Goal: Task Accomplishment & Management: Manage account settings

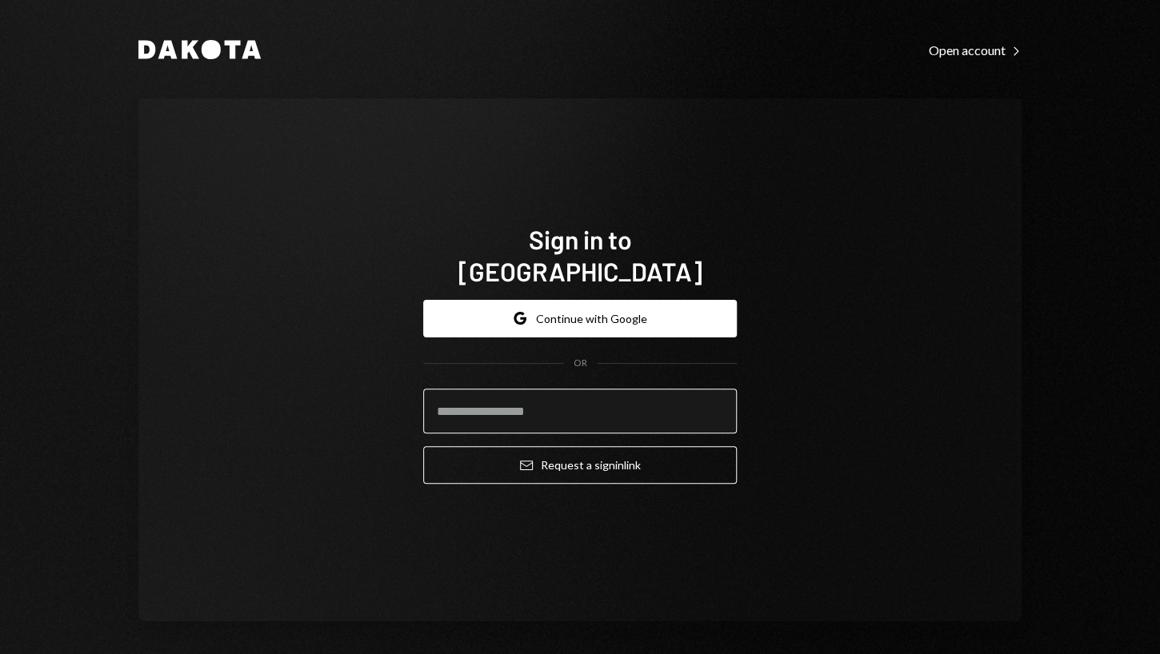
click at [497, 398] on input "email" at bounding box center [579, 411] width 313 height 45
click at [0, 653] on com-1password-button at bounding box center [0, 654] width 0 height 0
type input "**********"
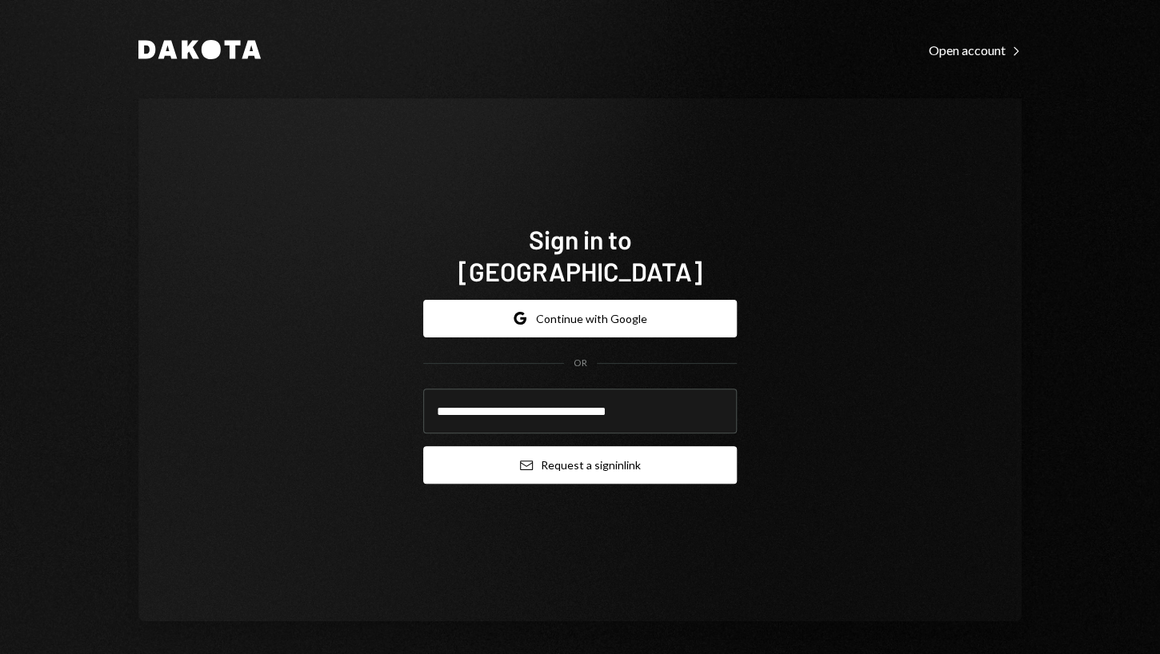
click at [558, 454] on button "Email Request a sign in link" at bounding box center [579, 465] width 313 height 38
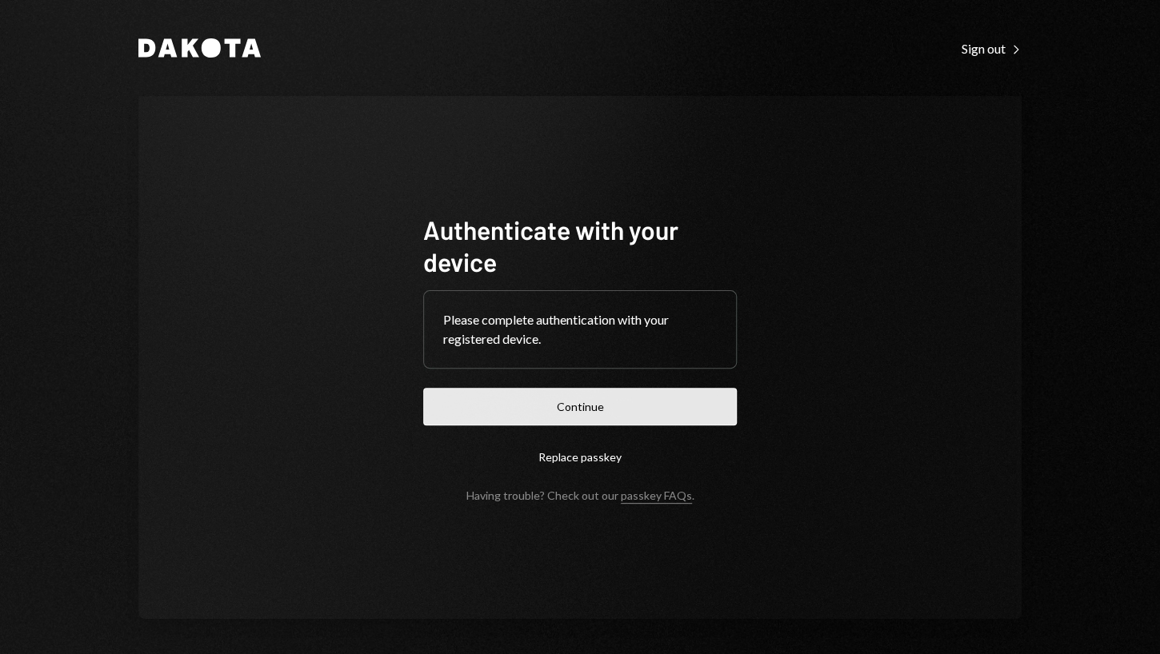
click at [489, 398] on button "Continue" at bounding box center [579, 407] width 313 height 38
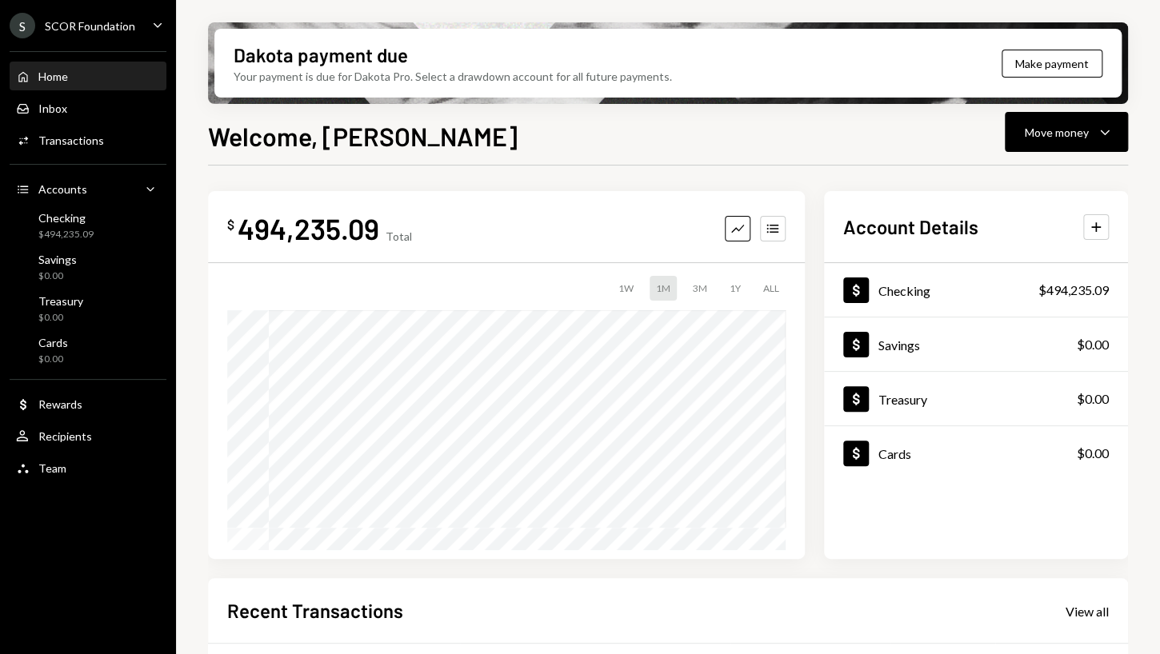
click at [146, 15] on div "S SCOR Foundation Caret Down" at bounding box center [88, 26] width 176 height 26
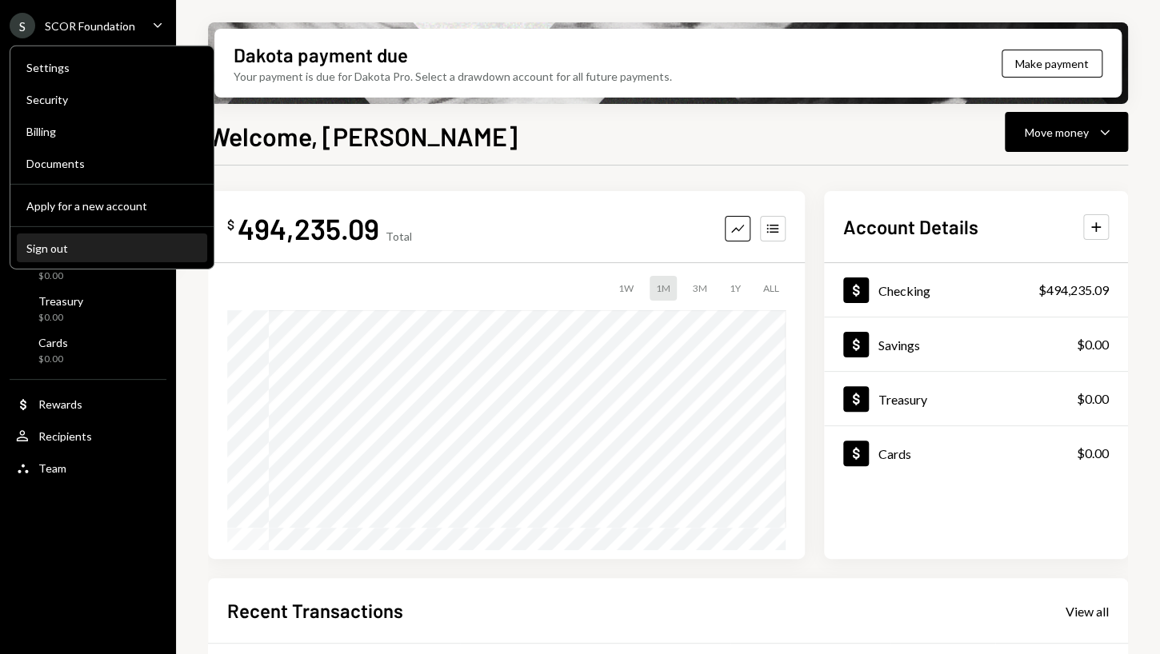
click at [64, 246] on div "Sign out" at bounding box center [111, 248] width 171 height 14
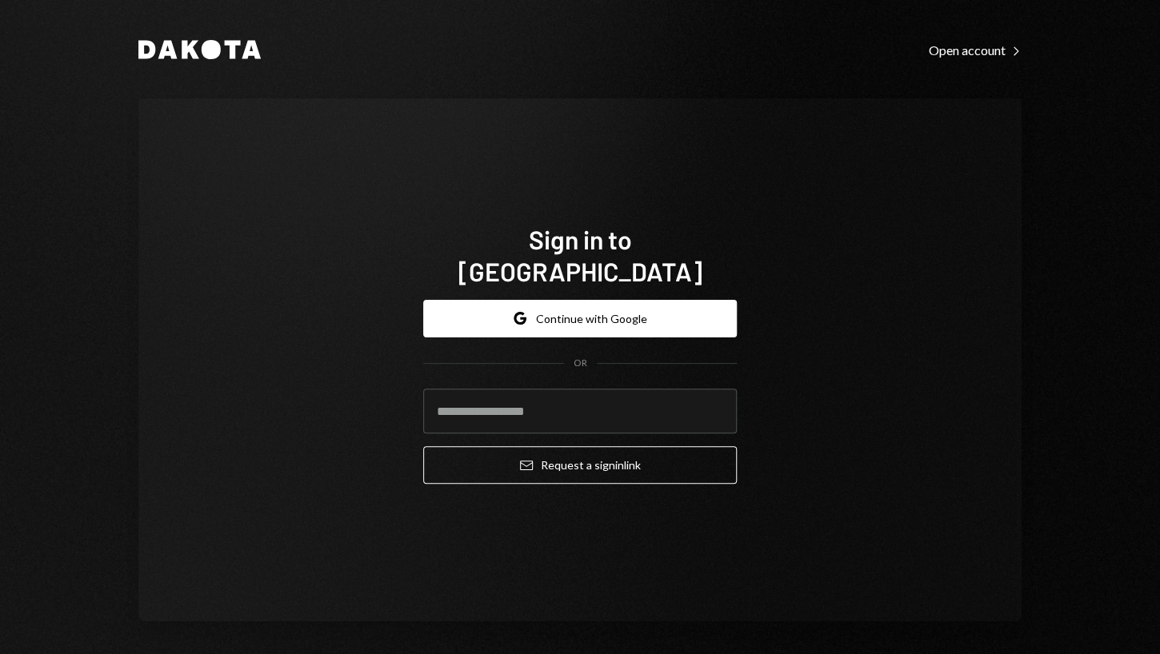
click at [1101, 158] on div "Dakota Open account Right Caret Sign in to Dakota Google Continue with Google O…" at bounding box center [580, 327] width 1160 height 654
click at [561, 389] on input "email" at bounding box center [579, 411] width 313 height 45
type input "**********"
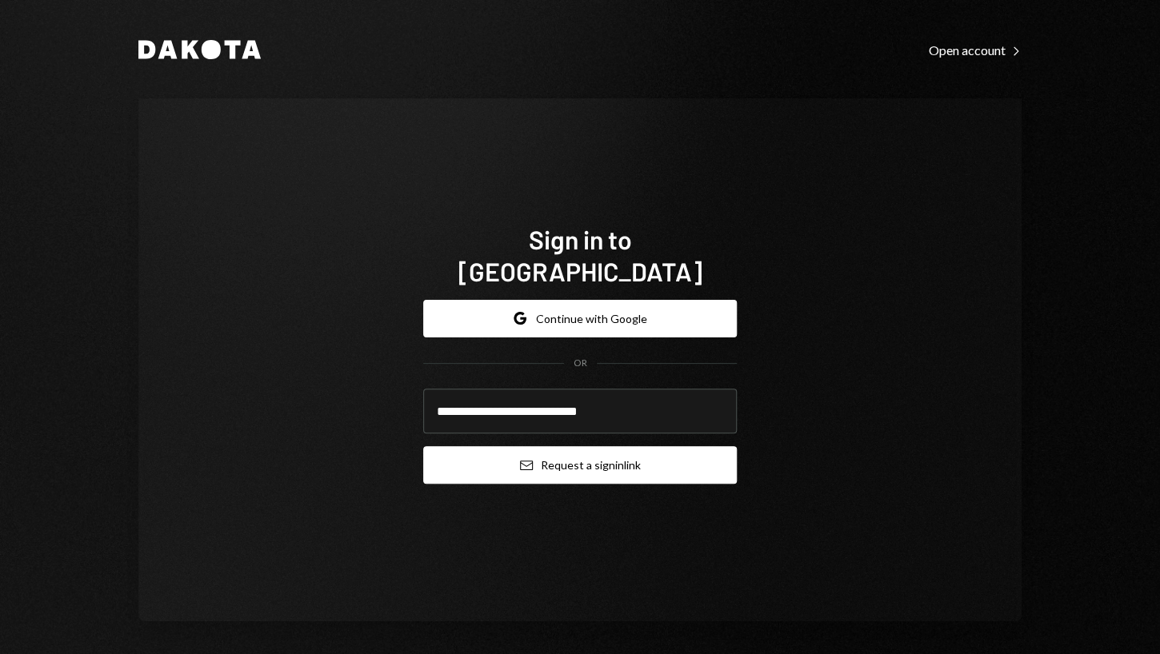
click at [612, 446] on button "Email Request a sign in link" at bounding box center [579, 465] width 313 height 38
